Goal: Information Seeking & Learning: Learn about a topic

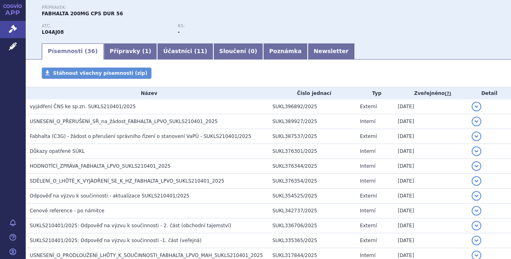
scroll to position [97, 0]
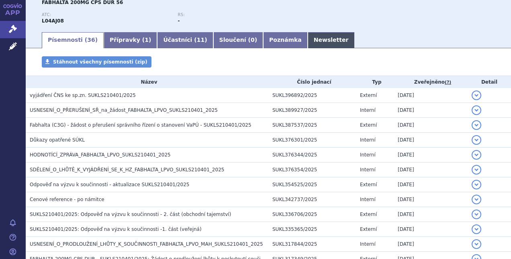
click at [308, 39] on link "Newsletter" at bounding box center [331, 40] width 47 height 16
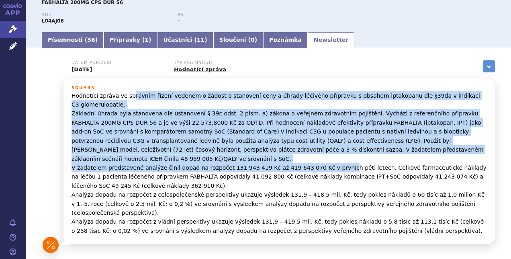
drag, startPoint x: 128, startPoint y: 96, endPoint x: 321, endPoint y: 147, distance: 199.5
click at [321, 147] on p "Hodnotící zpráva ve správním řízení vedeném o žádost o stanovení ceny a úhrady …" at bounding box center [280, 163] width 416 height 144
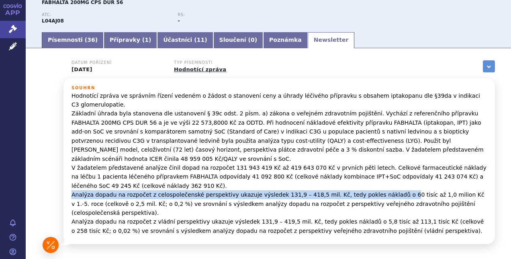
drag, startPoint x: 72, startPoint y: 177, endPoint x: 375, endPoint y: 173, distance: 303.1
click at [375, 173] on p "Hodnotící zpráva ve správním řízení vedeném o žádost o stanovení ceny a úhrady …" at bounding box center [280, 163] width 416 height 144
click at [76, 42] on link "Písemnosti ( 36 )" at bounding box center [73, 40] width 62 height 16
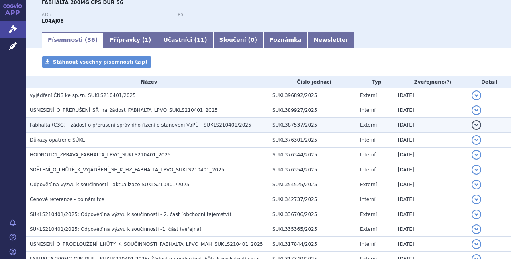
click at [113, 125] on span "Fabhalta (C3G) - žádost o přerušení správního řízení o stanovení VaPÚ - SUKLS21…" at bounding box center [141, 125] width 222 height 6
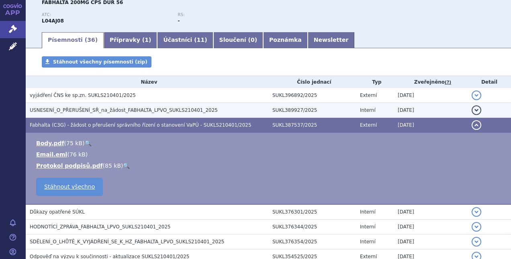
click at [96, 108] on span "USNESENÍ_O_PŘERUŠENÍ_SŘ_na_žádost_FABHALTA_LPVO_SUKLS210401_2025" at bounding box center [124, 110] width 188 height 6
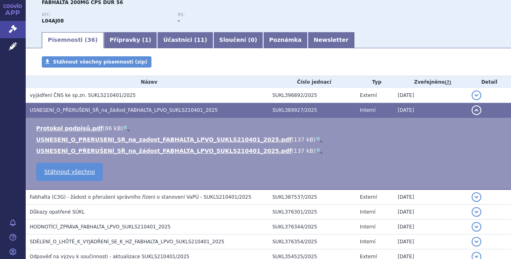
click at [316, 150] on link "🔍" at bounding box center [319, 151] width 7 height 6
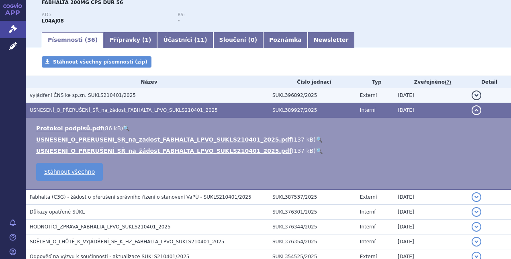
click at [89, 96] on span "vyjádření ČNS ke sp.zn. SUKLS210401/2025" at bounding box center [83, 95] width 106 height 6
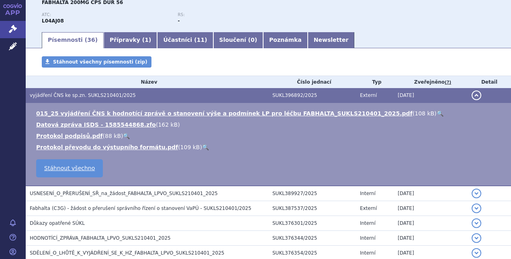
click at [437, 113] on link "🔍" at bounding box center [440, 113] width 7 height 6
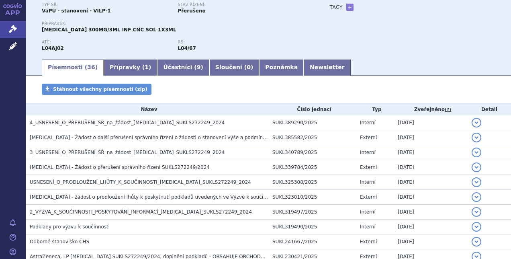
scroll to position [72, 0]
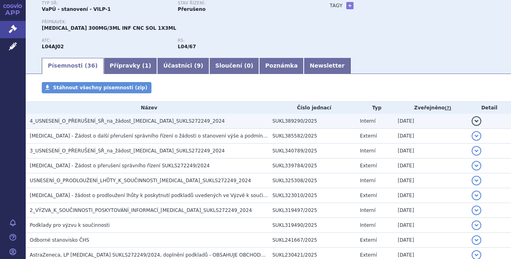
click at [166, 120] on span "4_USNESENÍ_O_PŘERUŠENÍ_SŘ_na_žádost_[MEDICAL_DATA]_SUKLS272249_2024" at bounding box center [127, 121] width 195 height 6
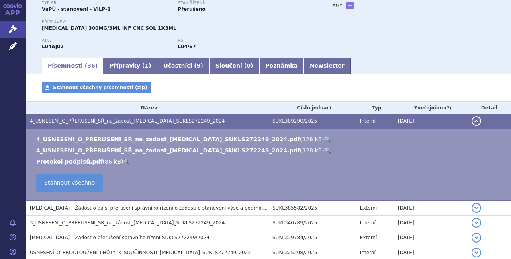
click at [324, 140] on link "🔍" at bounding box center [327, 139] width 7 height 6
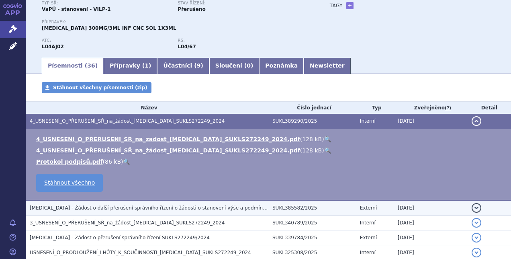
click at [129, 207] on span "[MEDICAL_DATA] - Žádost o další přerušení správního řízení o žádosti o stanoven…" at bounding box center [183, 208] width 307 height 6
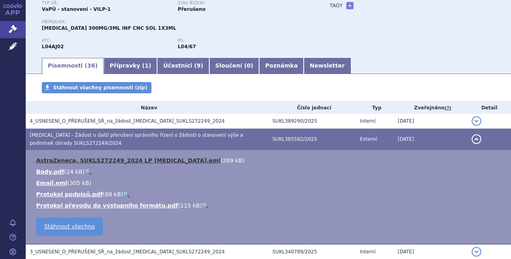
click at [148, 159] on link "AstraZeneca, SUKLS272249_2024 LP [MEDICAL_DATA].eml" at bounding box center [128, 160] width 185 height 6
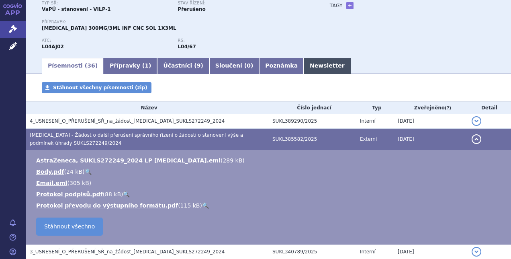
click at [304, 68] on link "Newsletter" at bounding box center [327, 66] width 47 height 16
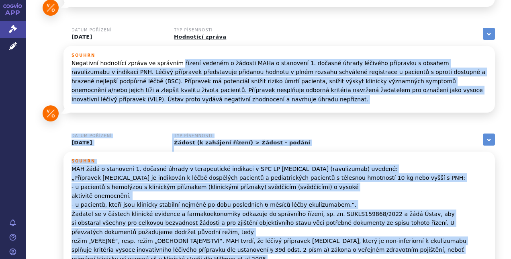
scroll to position [239, 0]
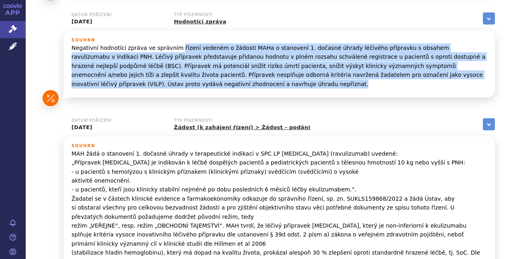
drag, startPoint x: 170, startPoint y: 215, endPoint x: 367, endPoint y: 91, distance: 232.2
click at [367, 91] on div "Souhrn Negativní hodnotící zpráva ve správním řízení vedeném o žádosti MAHa o s…" at bounding box center [280, 66] width 416 height 56
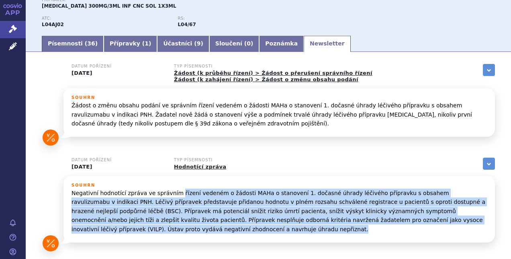
scroll to position [90, 0]
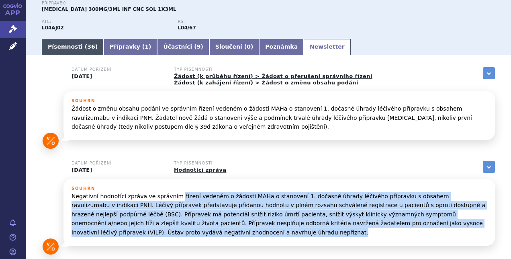
click at [87, 46] on span "36" at bounding box center [91, 46] width 8 height 6
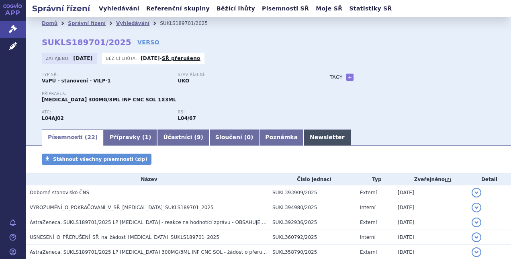
click at [304, 137] on link "Newsletter" at bounding box center [327, 137] width 47 height 16
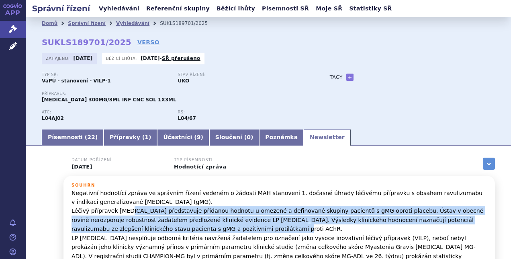
drag, startPoint x: 127, startPoint y: 213, endPoint x: 225, endPoint y: 230, distance: 100.0
click at [225, 230] on p "Negativní hodnotící zpráva ve správním řízení vedeném o žádosti MAH stanovení 1…" at bounding box center [280, 238] width 416 height 99
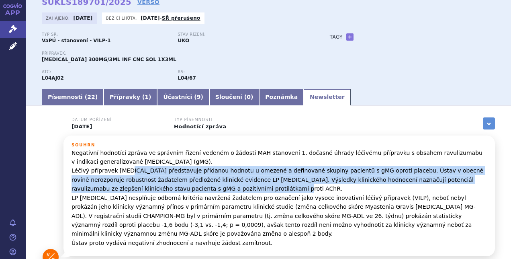
scroll to position [41, 0]
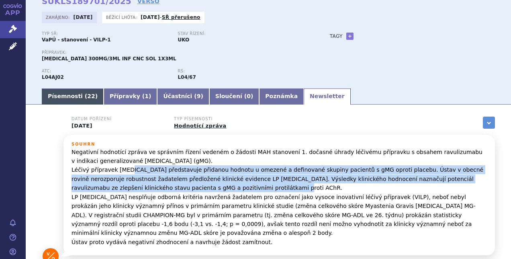
click at [72, 99] on link "Písemnosti ( 22 )" at bounding box center [73, 96] width 62 height 16
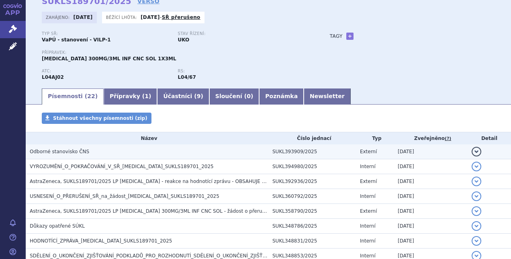
click at [69, 151] on span "Odborné stanovisko ČNS" at bounding box center [59, 152] width 59 height 6
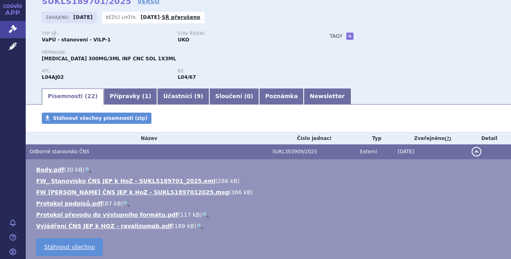
click at [197, 224] on link "🔍" at bounding box center [200, 226] width 7 height 6
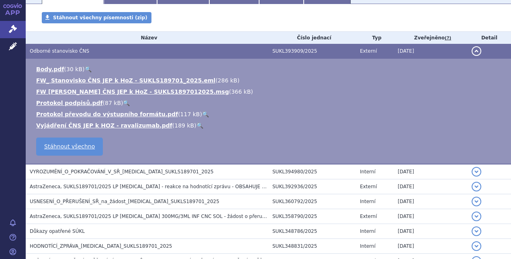
scroll to position [165, 0]
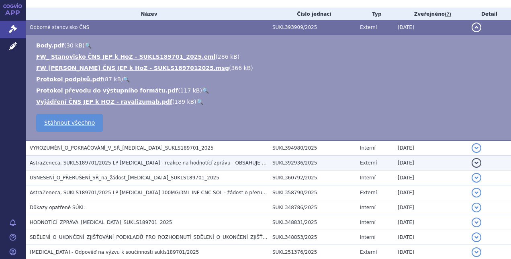
click at [210, 165] on span "AstraZeneca, SUKLS189701/2025 LP Ultomiris - reakce na hodnotící zprávu - OBSAH…" at bounding box center [172, 163] width 285 height 6
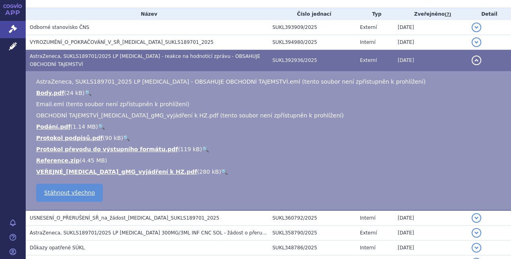
click at [221, 171] on link "🔍" at bounding box center [224, 171] width 7 height 6
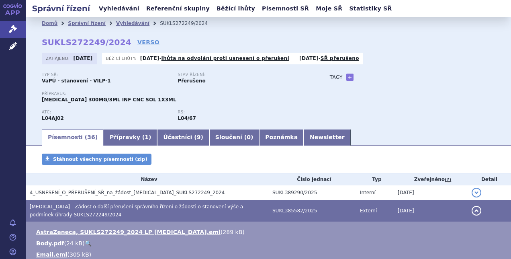
scroll to position [90, 0]
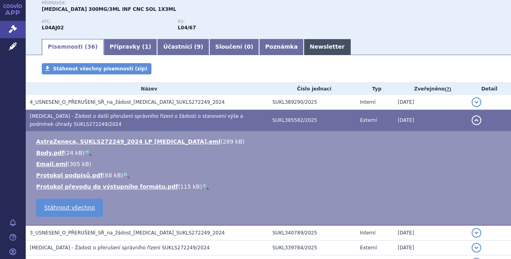
click at [304, 51] on link "Newsletter" at bounding box center [327, 47] width 47 height 16
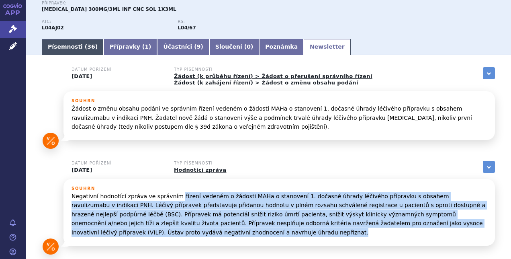
click at [65, 50] on link "Písemnosti ( 36 )" at bounding box center [73, 47] width 62 height 16
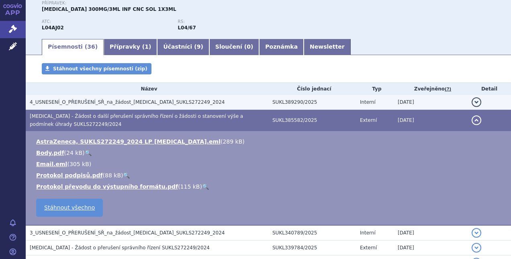
click at [84, 99] on span "4_USNESENÍ_O_PŘERUŠENÍ_SŘ_na_žádost_[MEDICAL_DATA]_SUKLS272249_2024" at bounding box center [127, 102] width 195 height 6
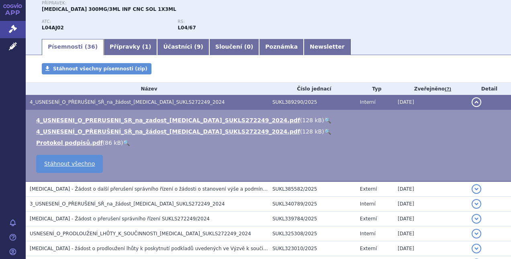
click at [324, 119] on link "🔍" at bounding box center [327, 120] width 7 height 6
